Goal: Navigation & Orientation: Understand site structure

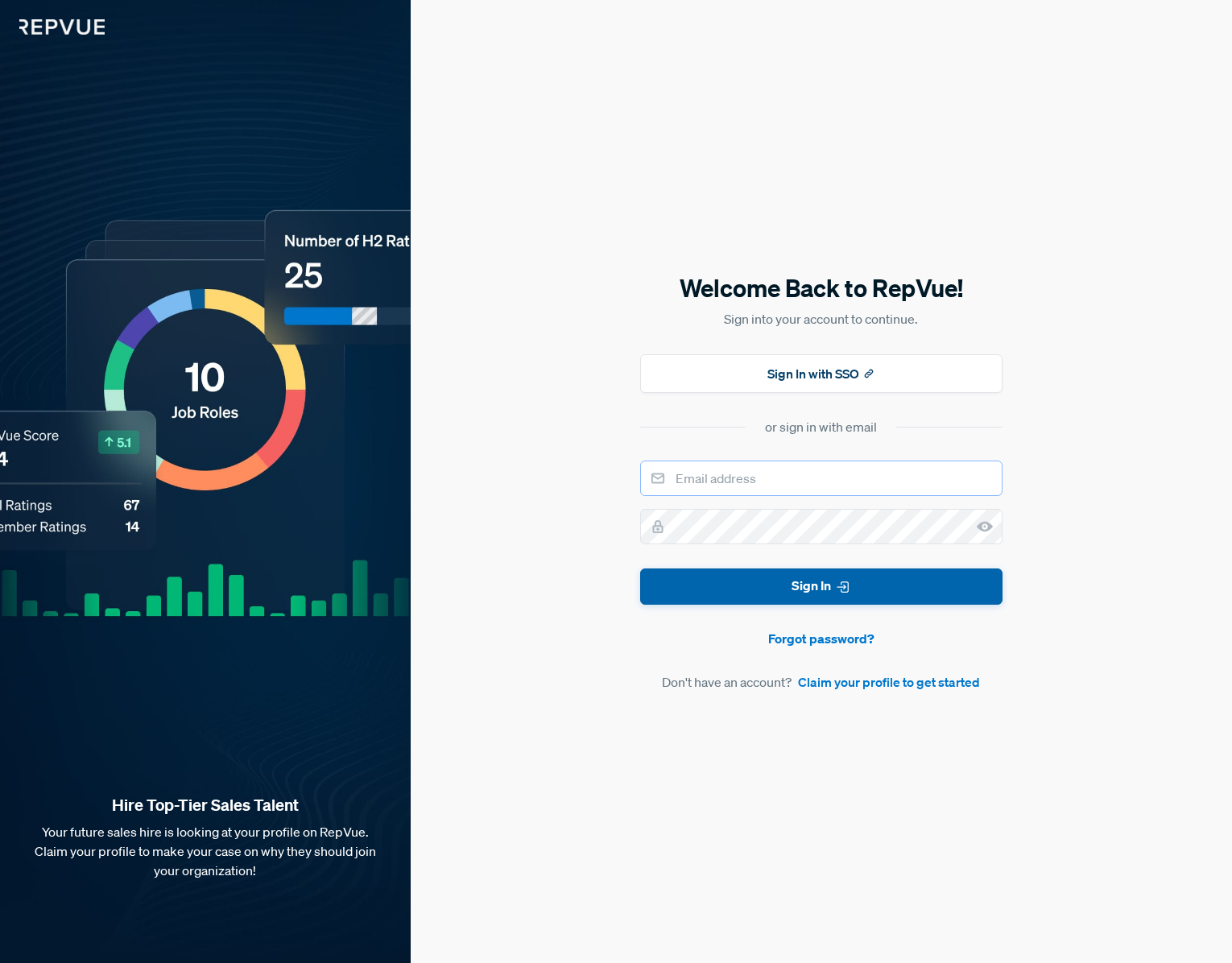
type input "[PERSON_NAME][EMAIL_ADDRESS][PERSON_NAME][DOMAIN_NAME]"
click at [880, 585] on button "Sign In" at bounding box center [820, 586] width 362 height 36
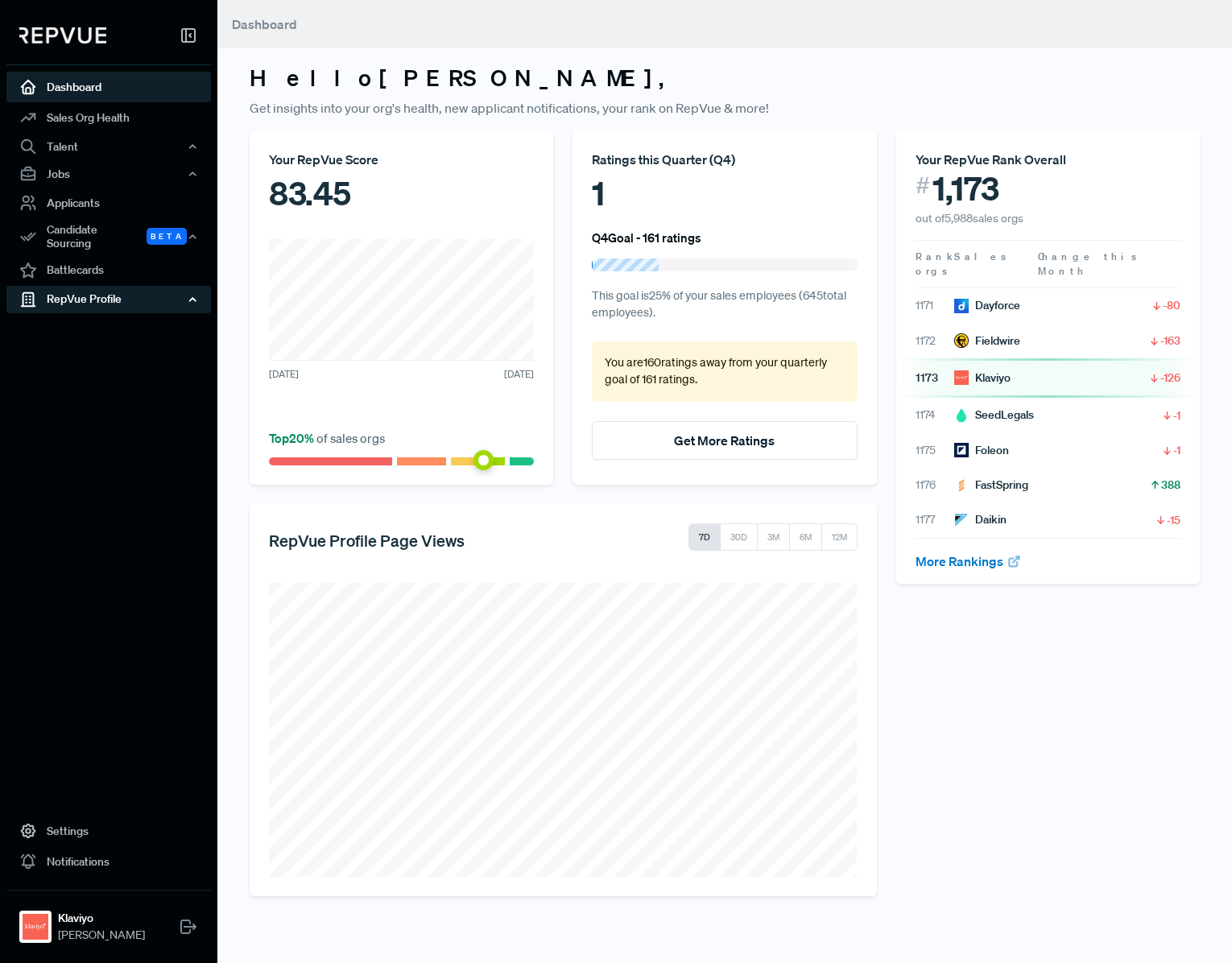
click at [120, 291] on div "RepVue Profile" at bounding box center [108, 299] width 205 height 28
click at [110, 318] on link "Profile Overview" at bounding box center [130, 338] width 205 height 41
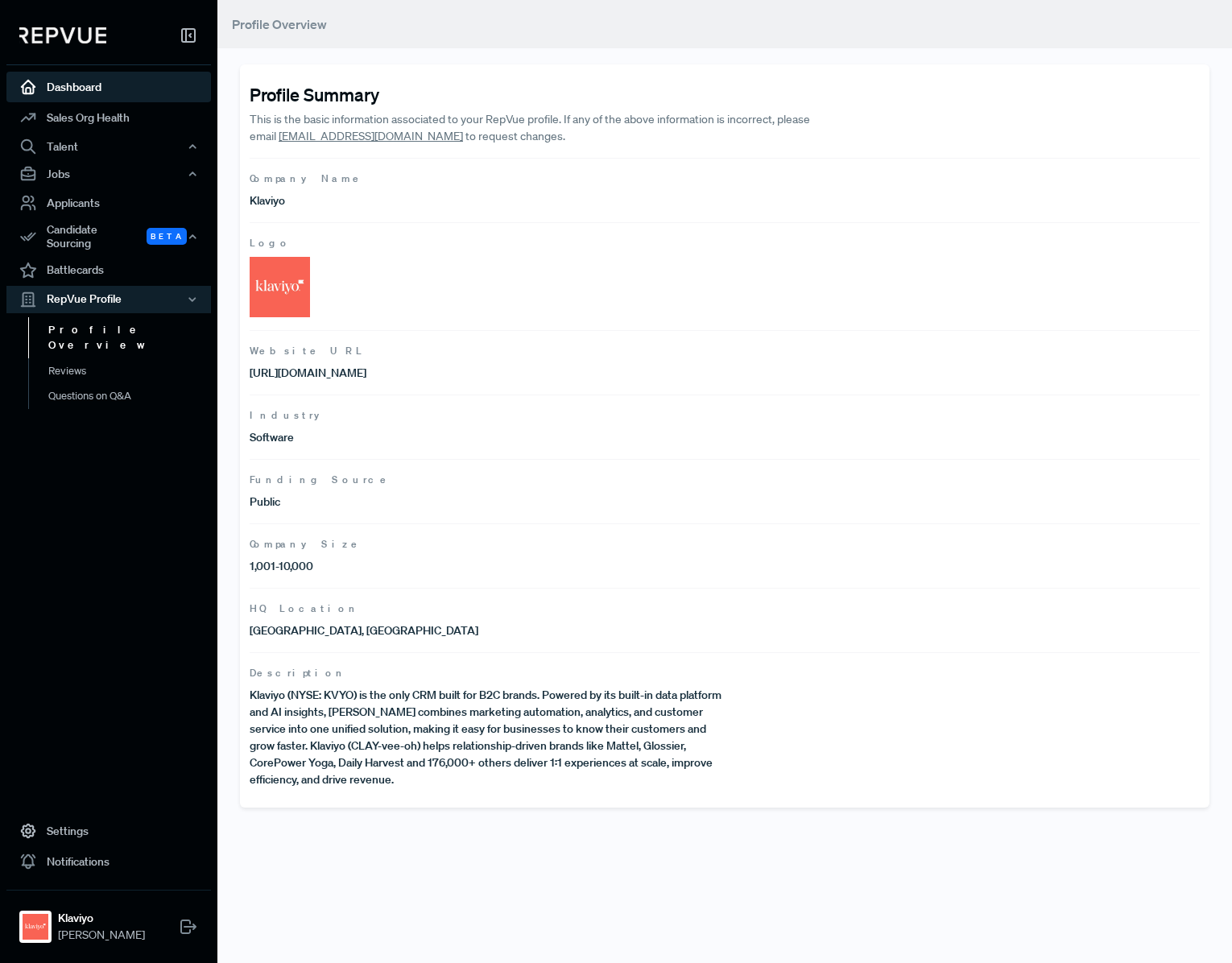
click at [57, 96] on link "Dashboard" at bounding box center [108, 87] width 205 height 30
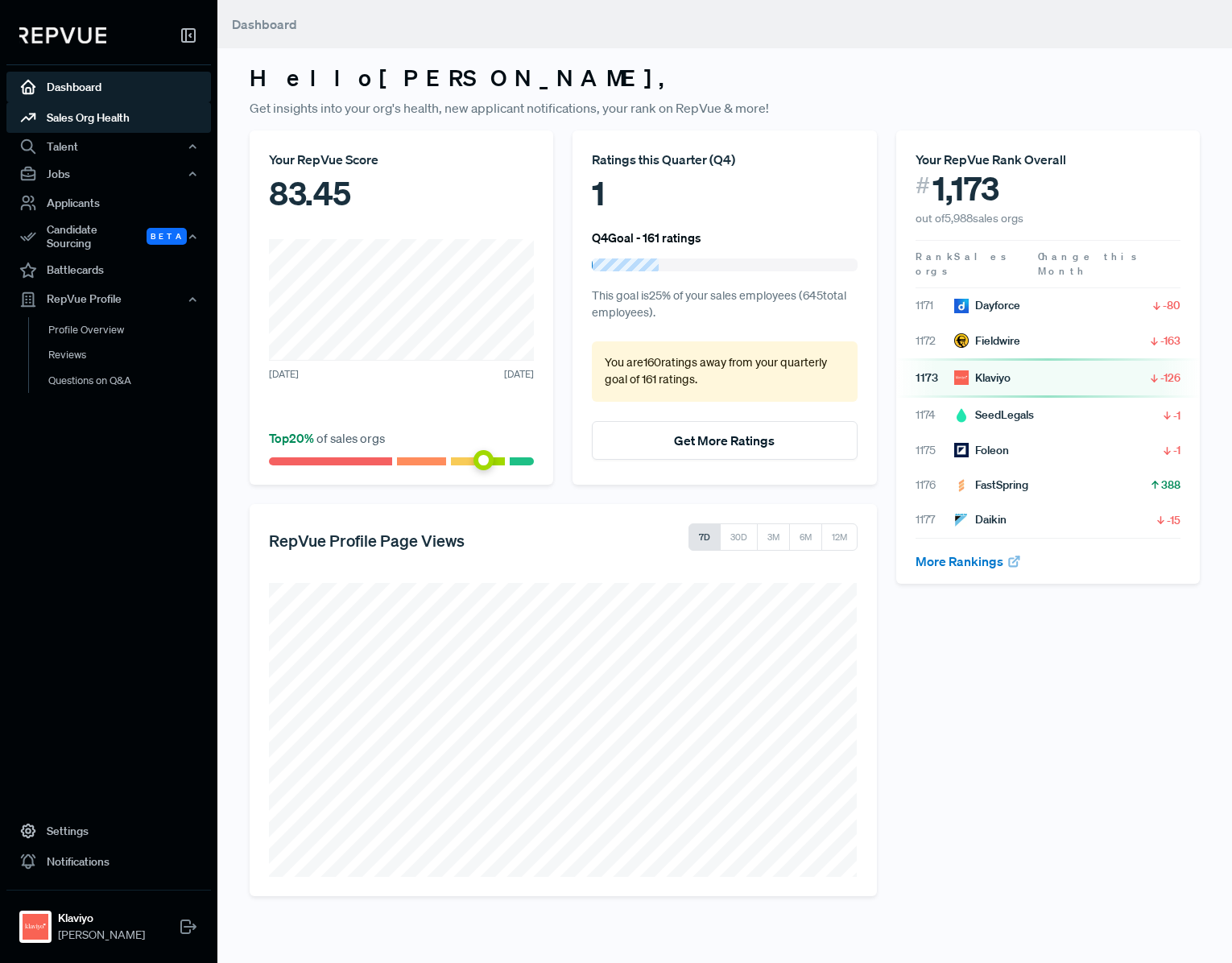
click at [77, 114] on link "Sales Org Health" at bounding box center [108, 117] width 205 height 30
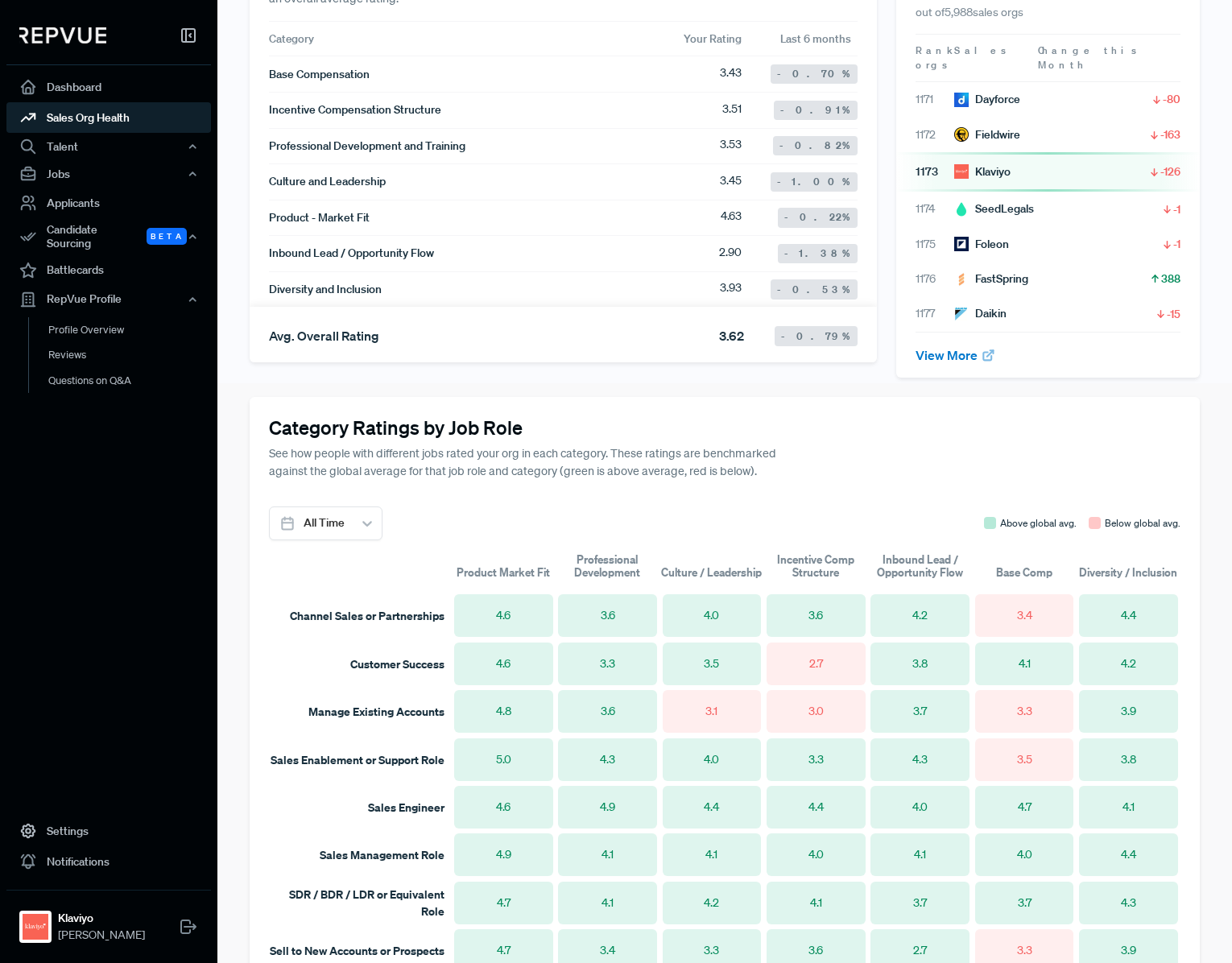
scroll to position [575, 0]
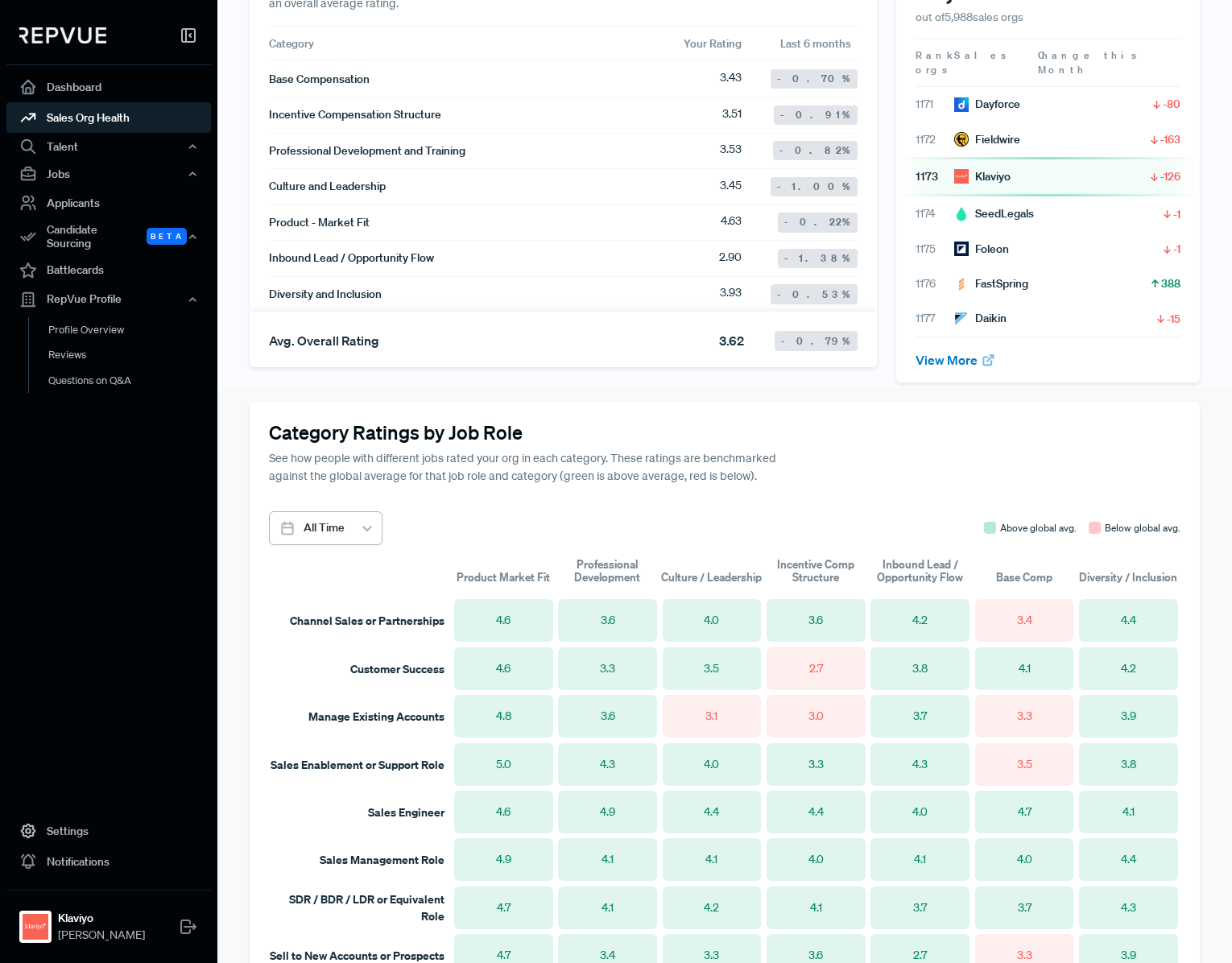
click at [336, 518] on div at bounding box center [324, 528] width 41 height 20
click at [408, 515] on div "All Time Above global avg. Below global avg." at bounding box center [725, 528] width 912 height 34
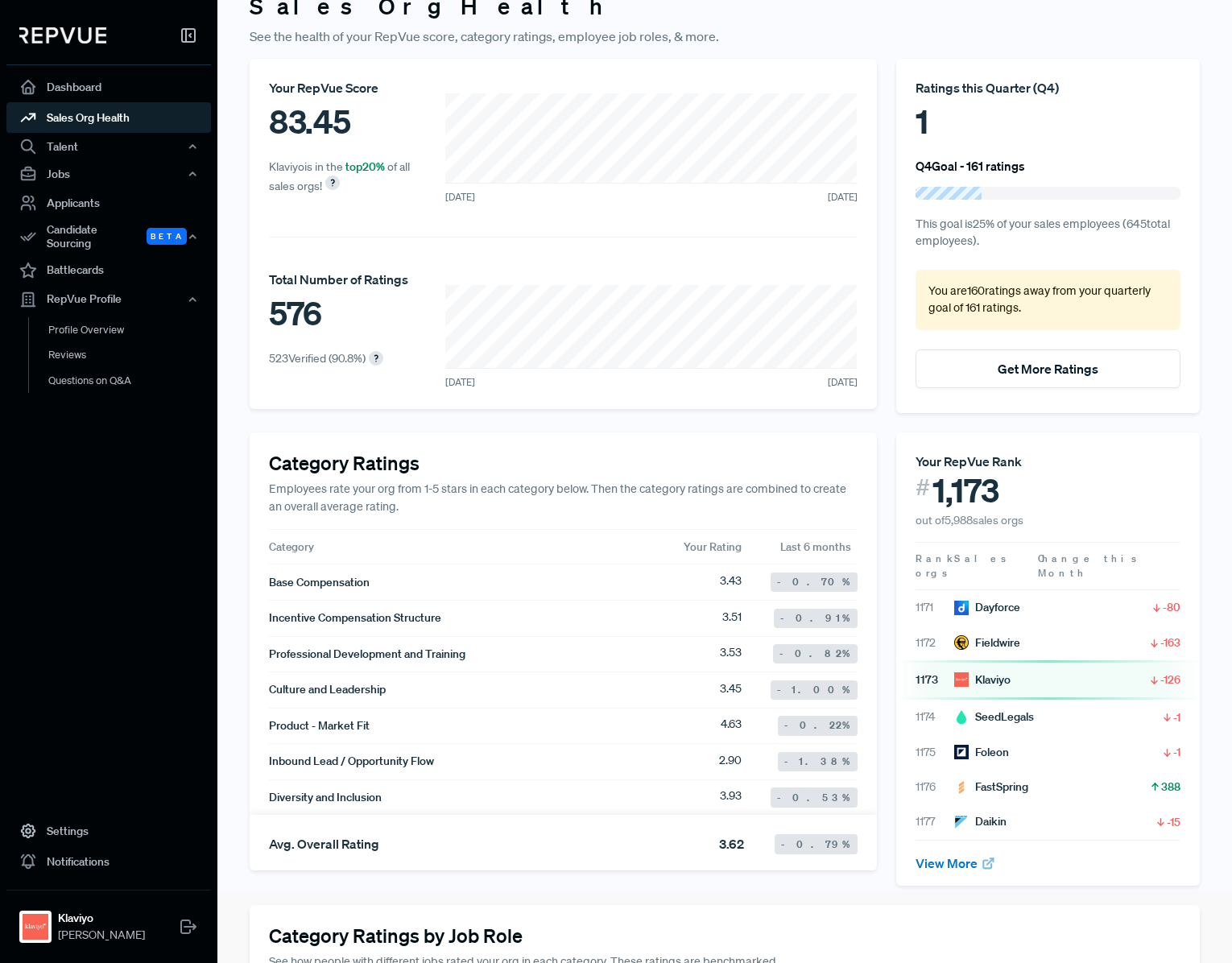
scroll to position [38, 0]
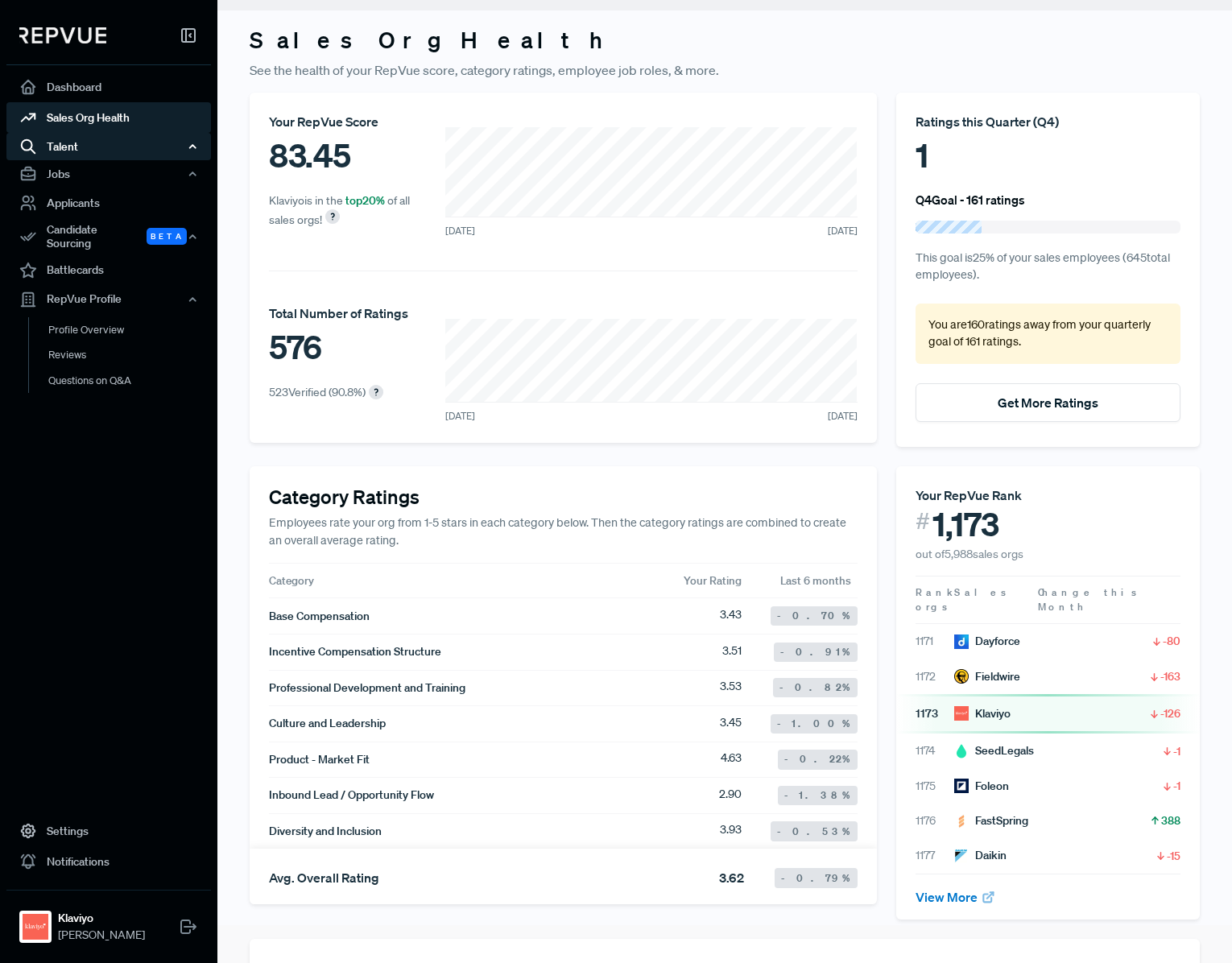
click at [55, 147] on div "Talent" at bounding box center [108, 146] width 205 height 28
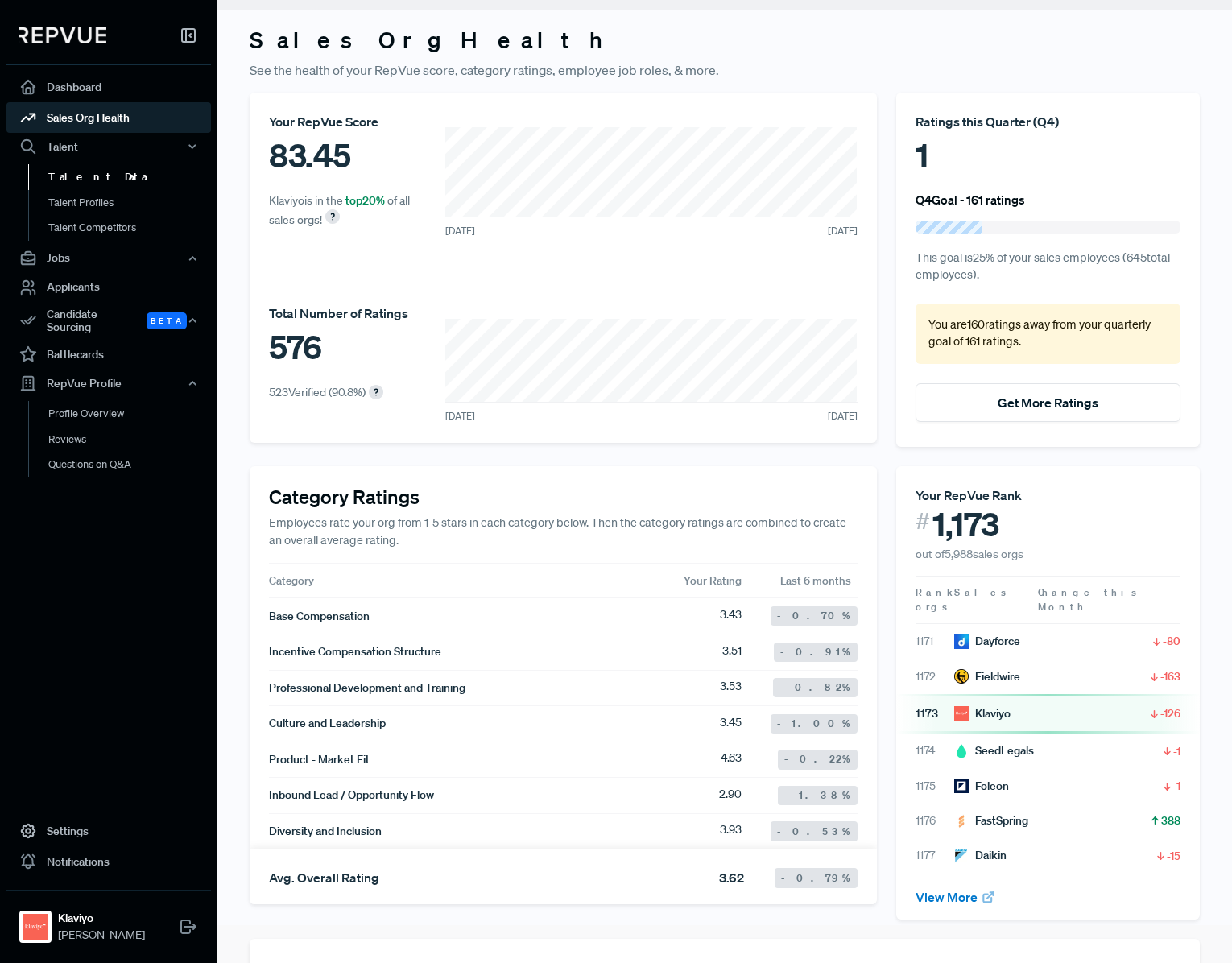
click at [74, 181] on link "Talent Data" at bounding box center [130, 177] width 205 height 26
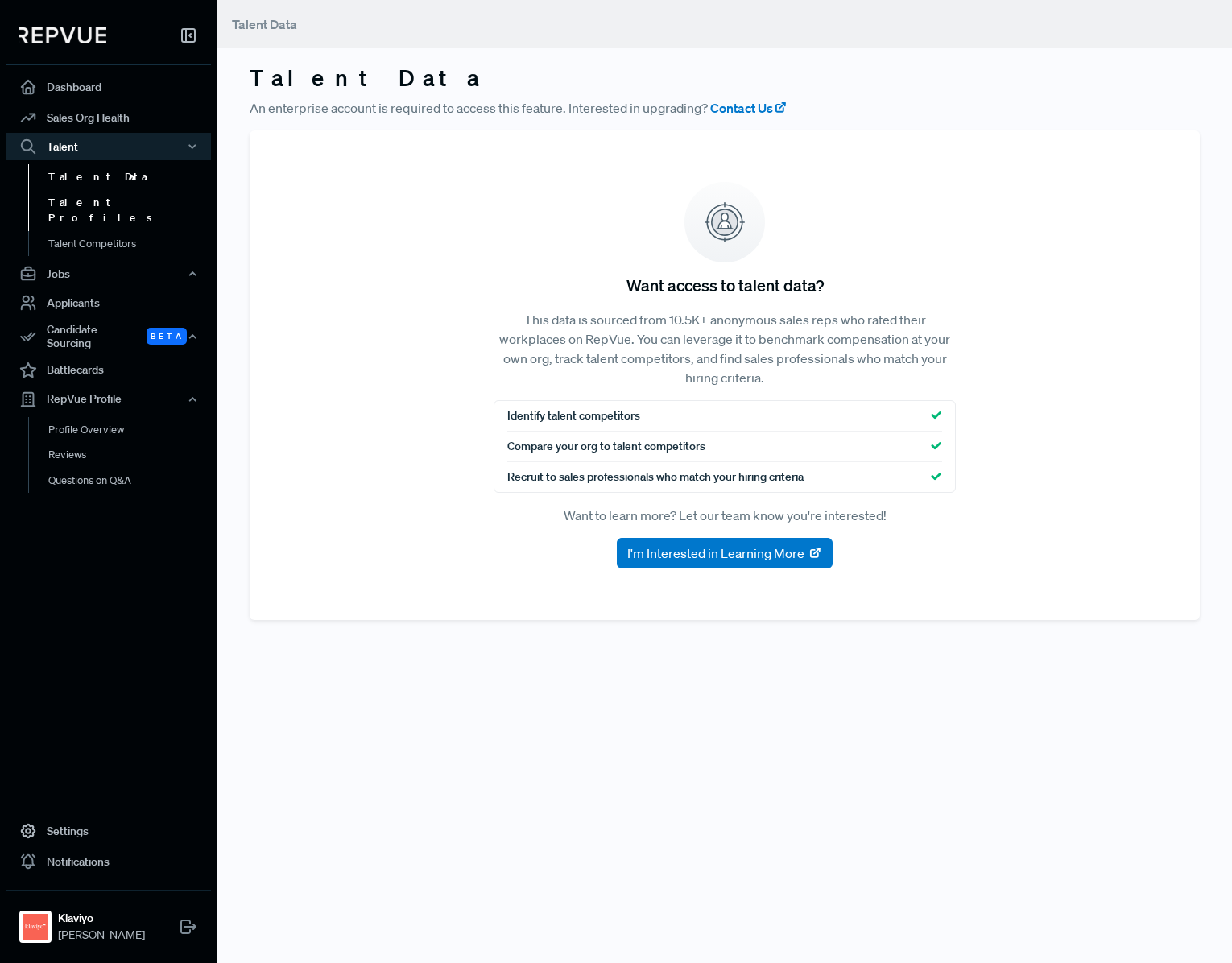
click at [79, 197] on link "Talent Profiles" at bounding box center [130, 210] width 205 height 41
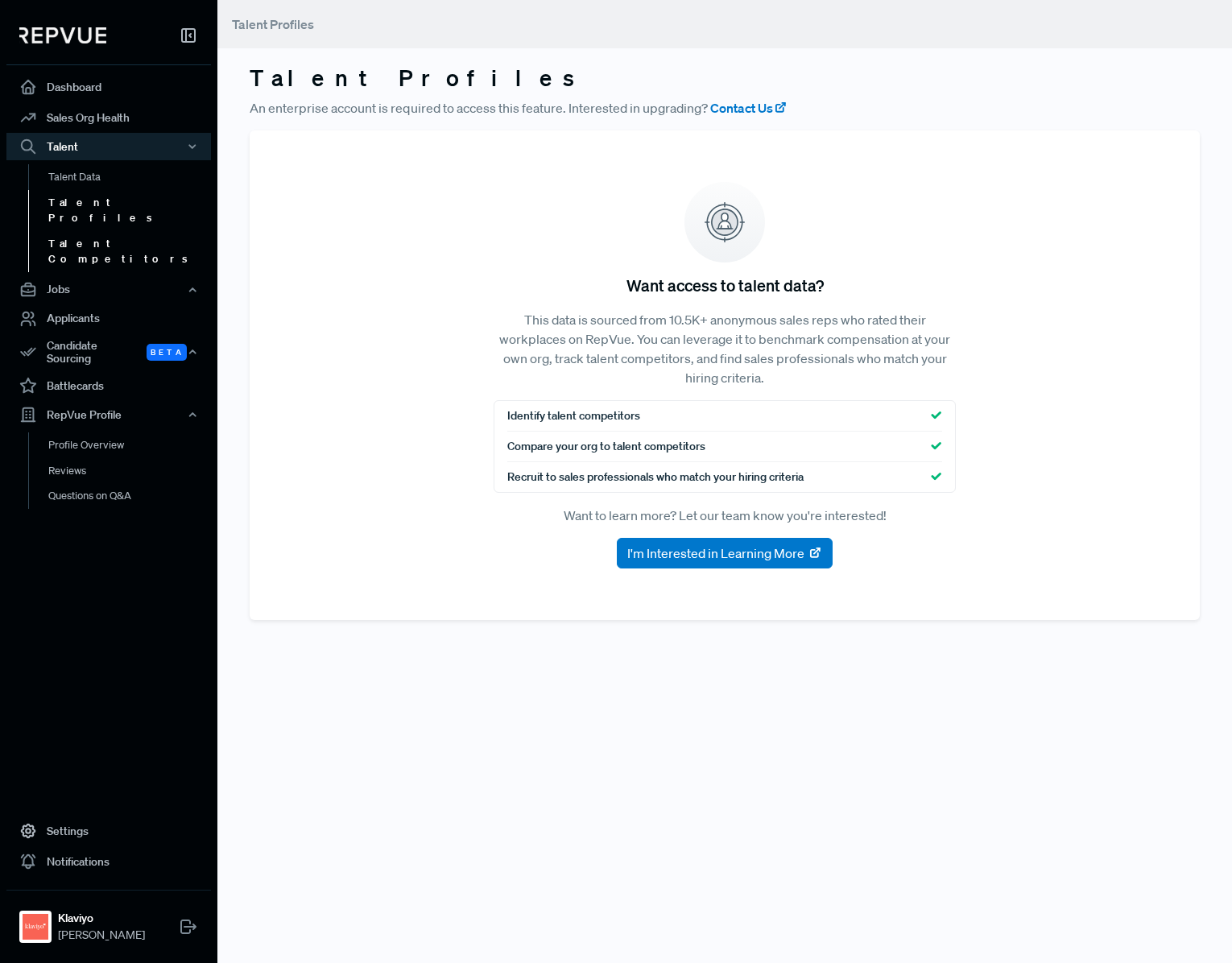
click at [82, 231] on link "Talent Competitors" at bounding box center [130, 251] width 205 height 41
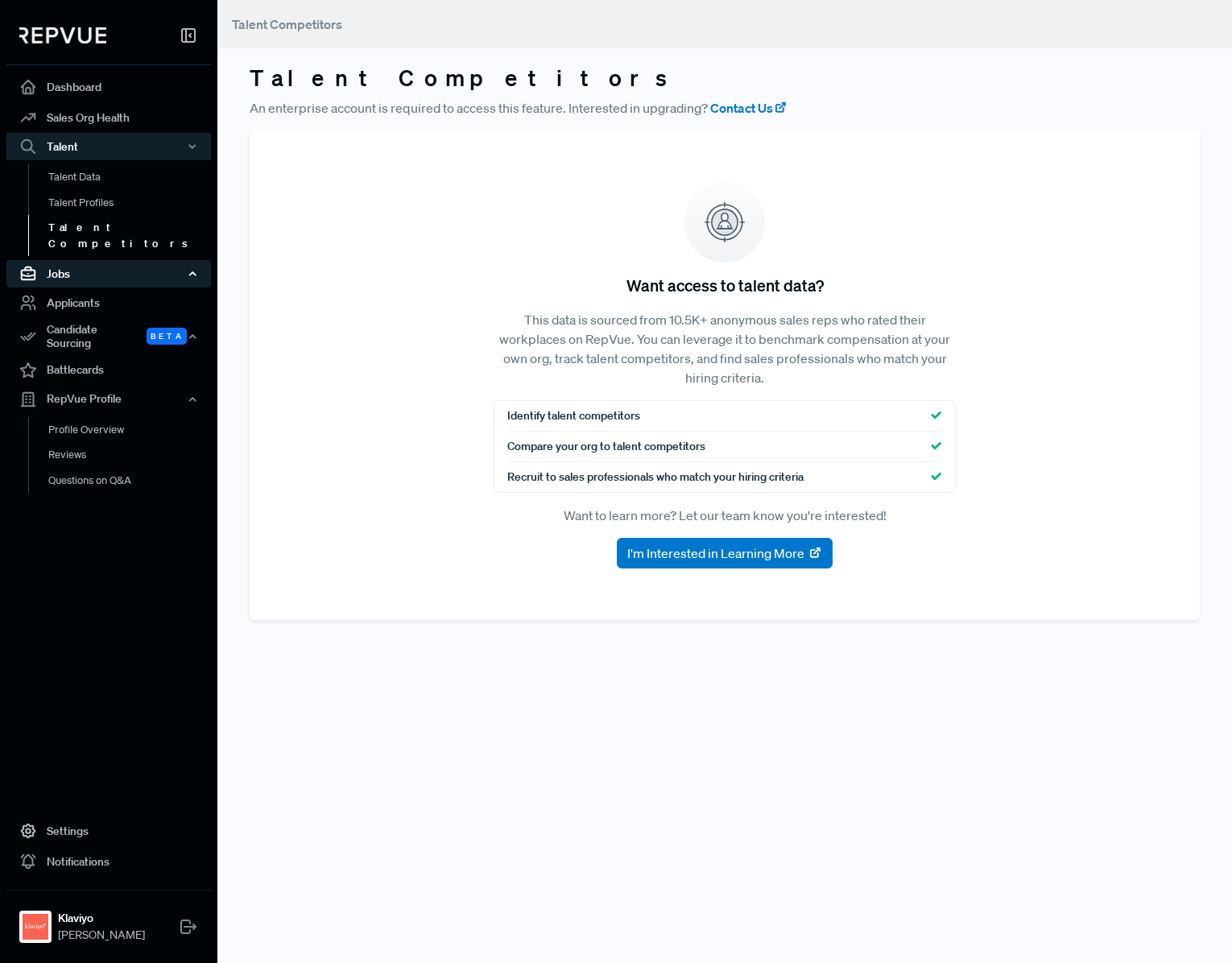
click at [80, 268] on div "Jobs" at bounding box center [108, 274] width 205 height 28
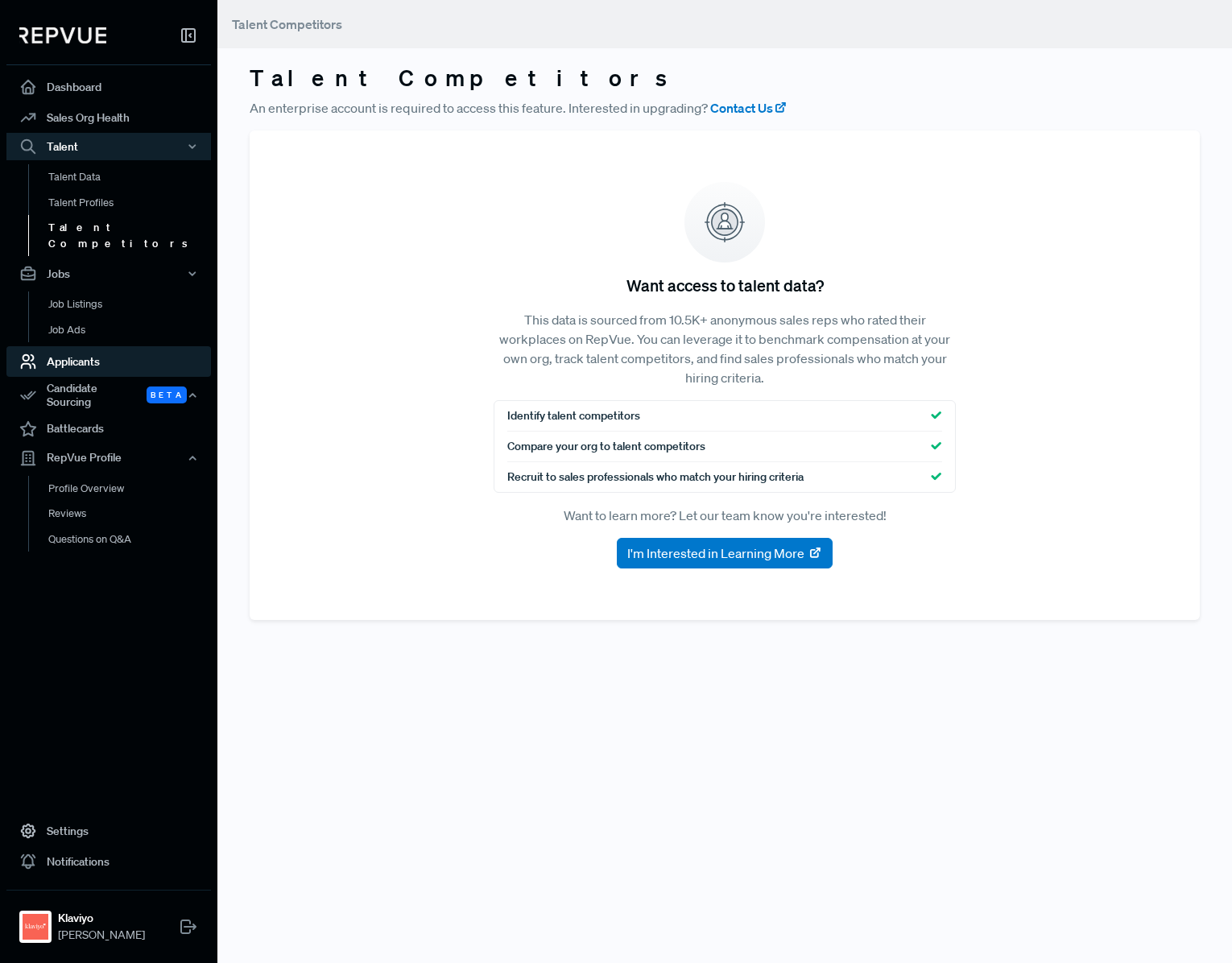
click at [88, 347] on link "Applicants" at bounding box center [108, 362] width 205 height 30
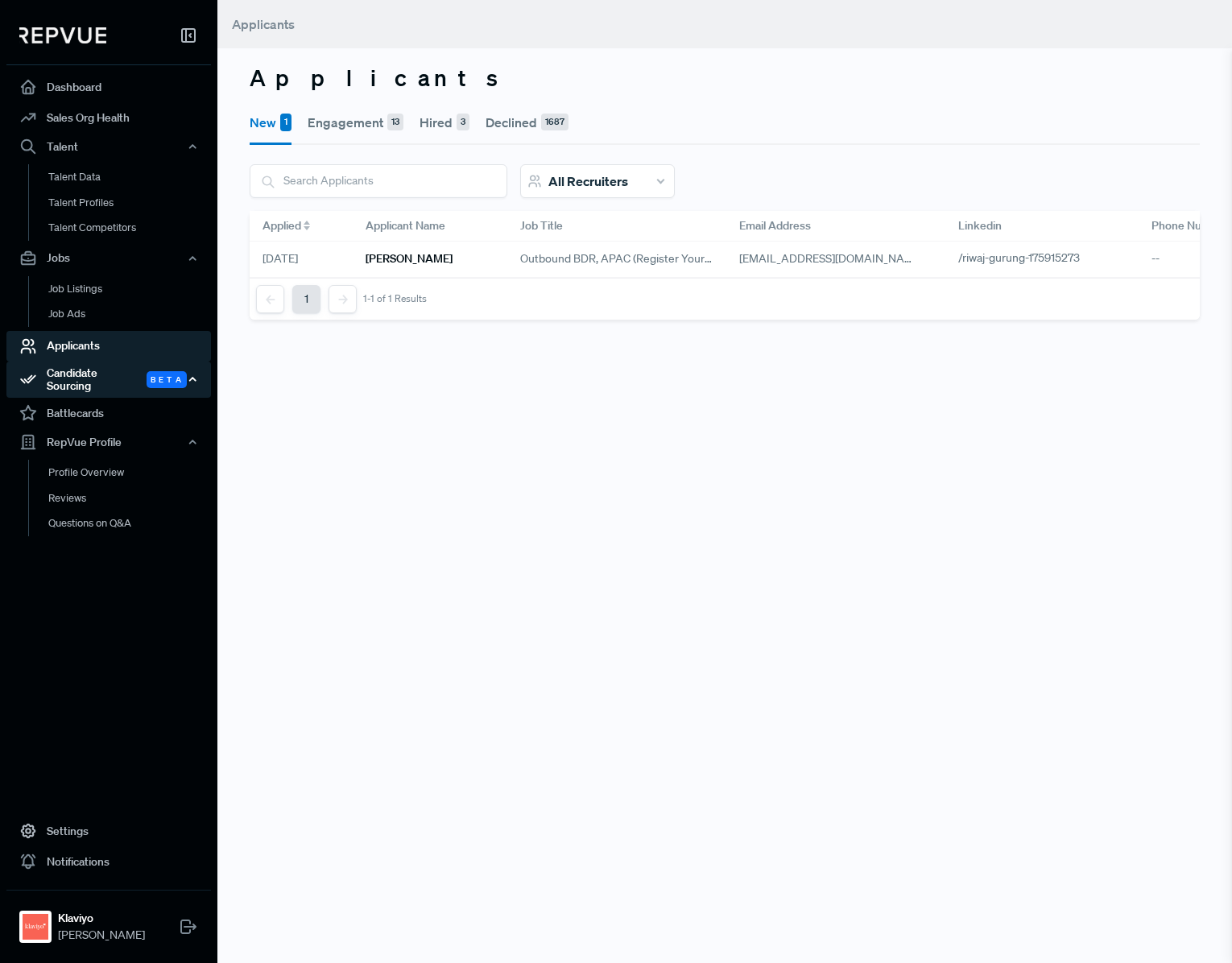
click at [97, 380] on div "Candidate Sourcing Beta" at bounding box center [108, 379] width 205 height 37
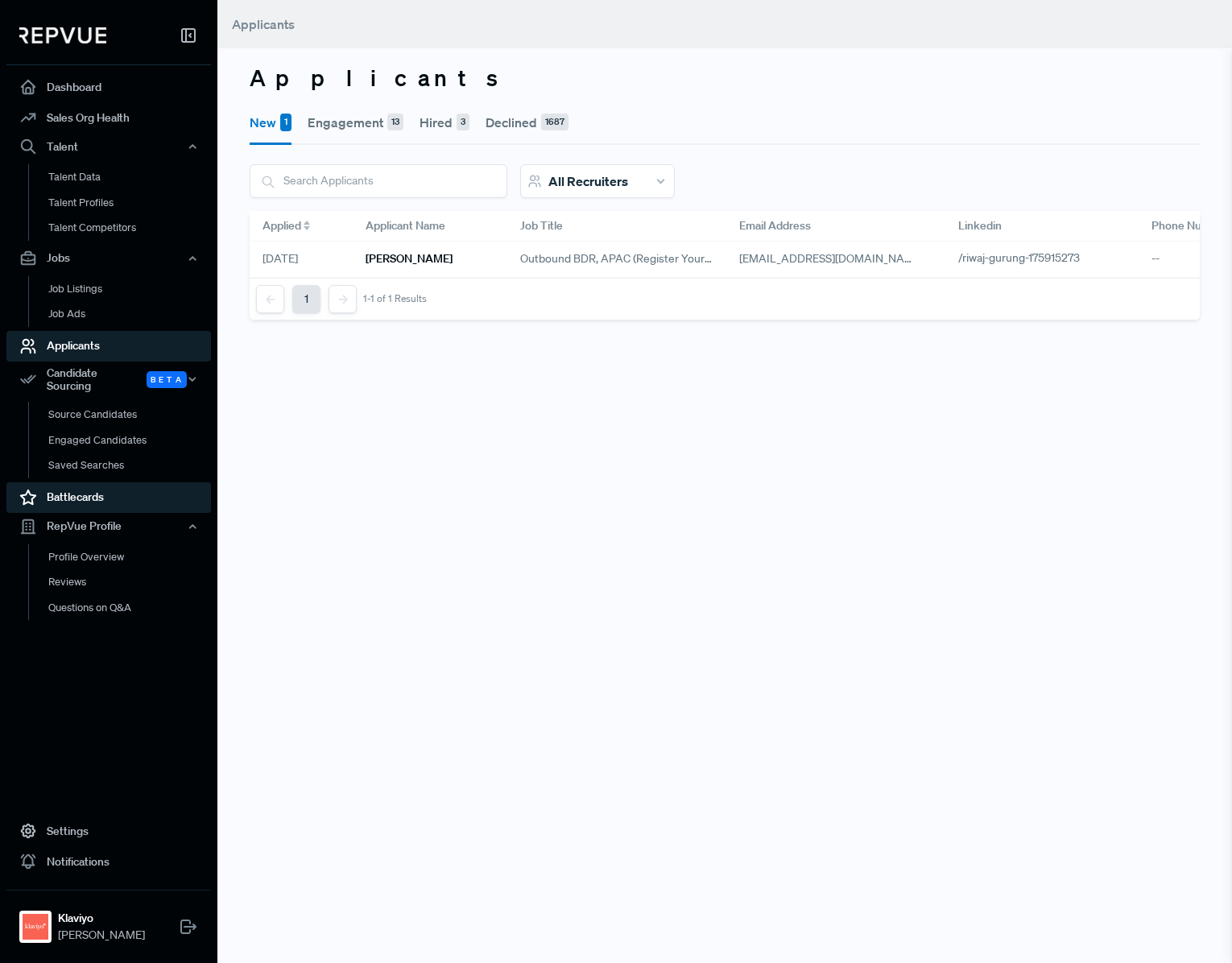
click at [112, 495] on link "Battlecards" at bounding box center [108, 498] width 205 height 30
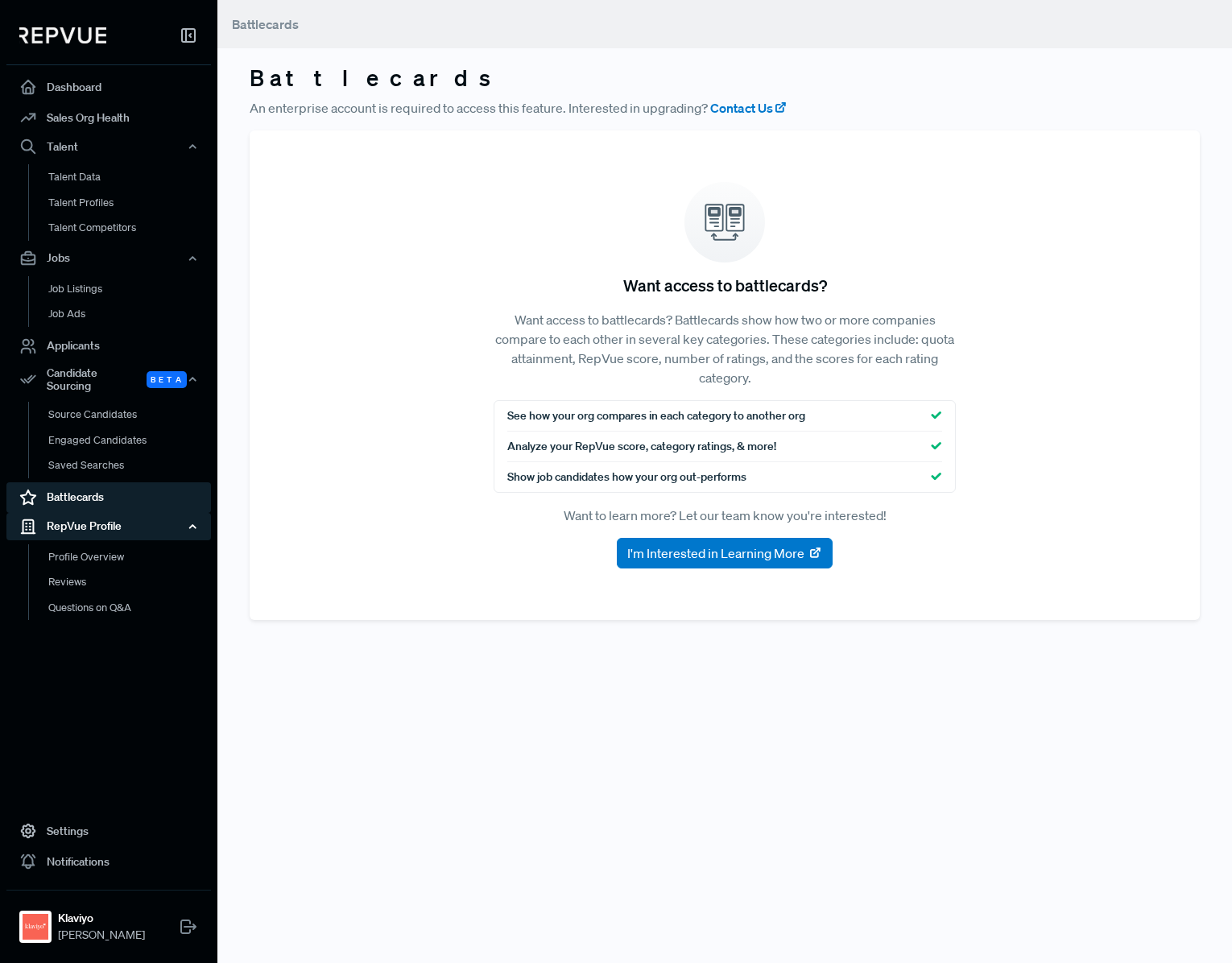
click at [112, 524] on div "RepVue Profile" at bounding box center [108, 526] width 205 height 28
